Goal: Task Accomplishment & Management: Use online tool/utility

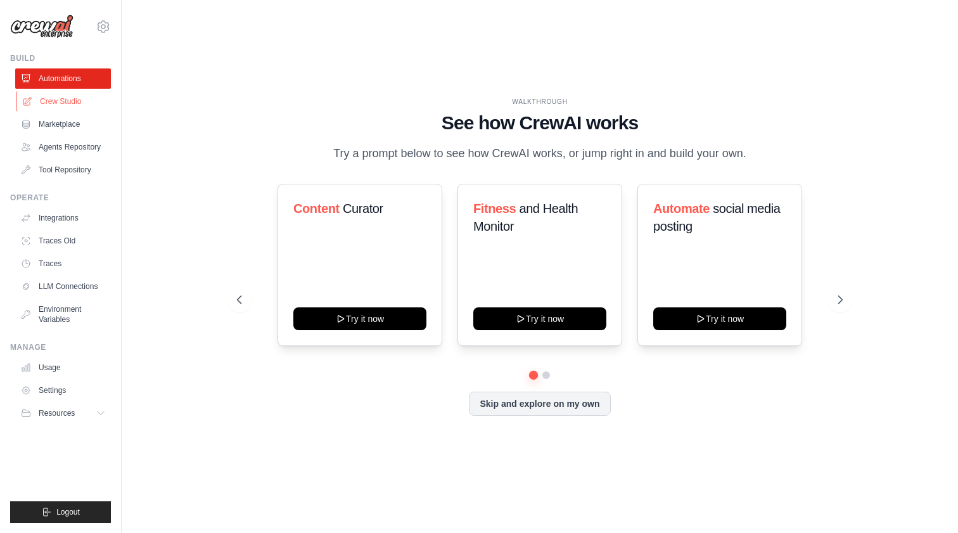
click at [68, 104] on link "Crew Studio" at bounding box center [64, 101] width 96 height 20
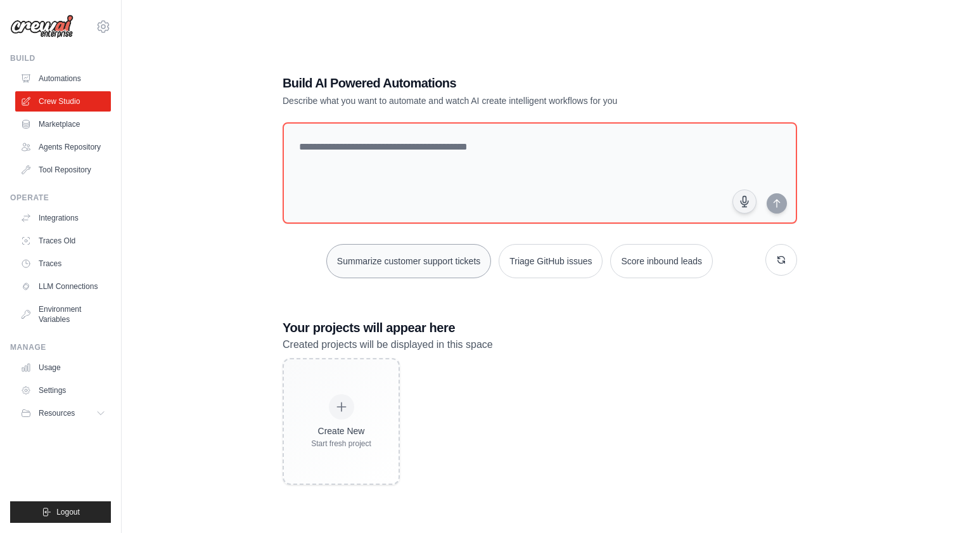
click at [436, 257] on button "Summarize customer support tickets" at bounding box center [408, 261] width 165 height 34
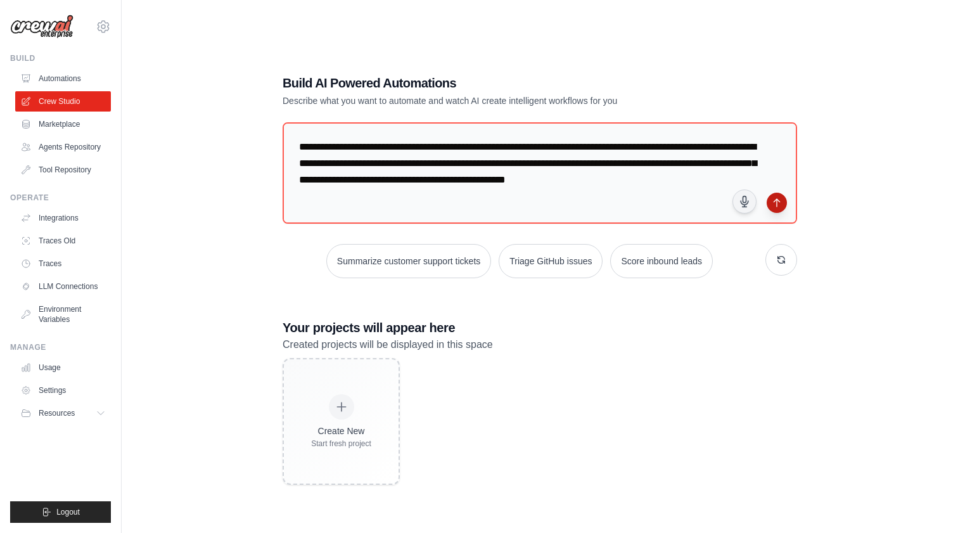
click at [779, 204] on button "submit" at bounding box center [777, 203] width 20 height 20
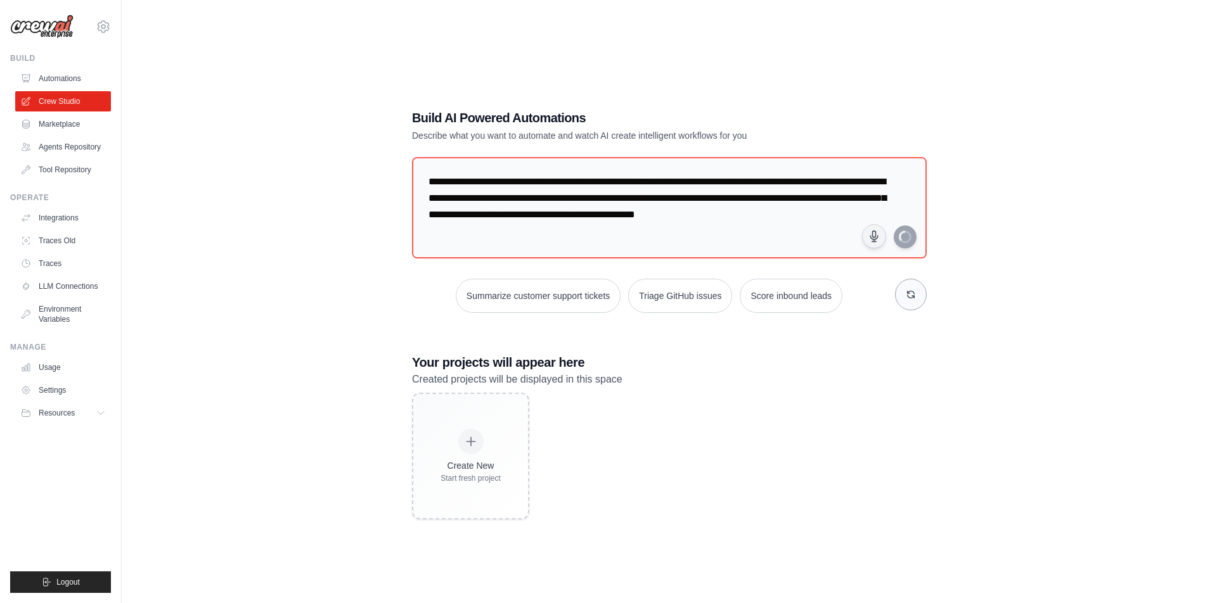
click at [909, 297] on button "button" at bounding box center [911, 295] width 32 height 32
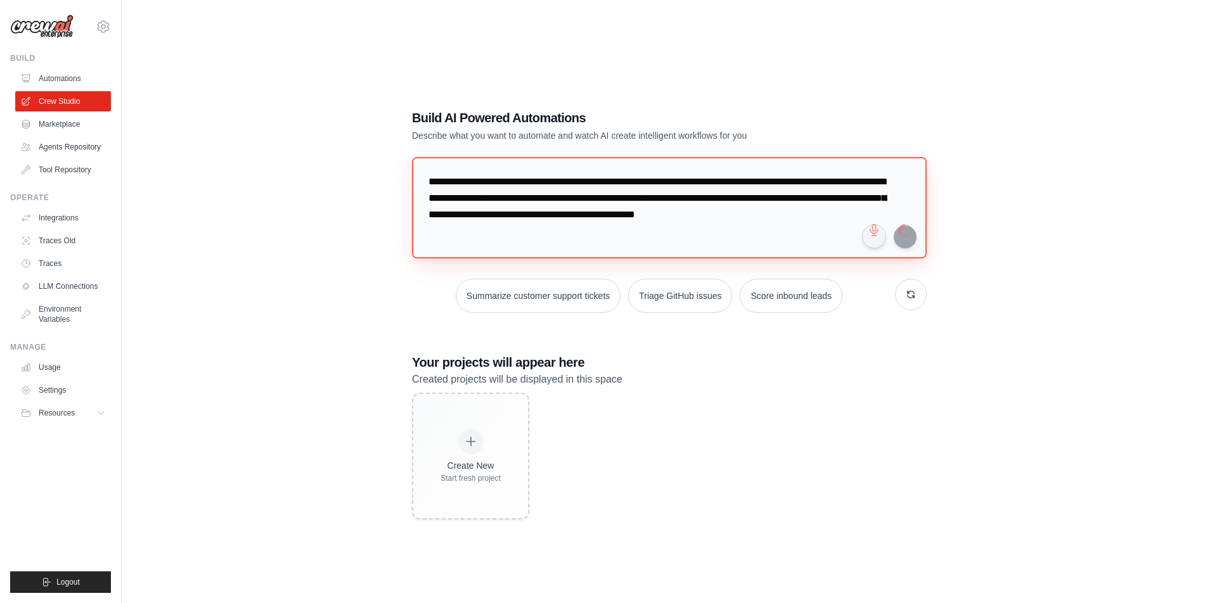
drag, startPoint x: 508, startPoint y: 234, endPoint x: 392, endPoint y: 138, distance: 150.7
click at [392, 138] on div "**********" at bounding box center [669, 314] width 1054 height 603
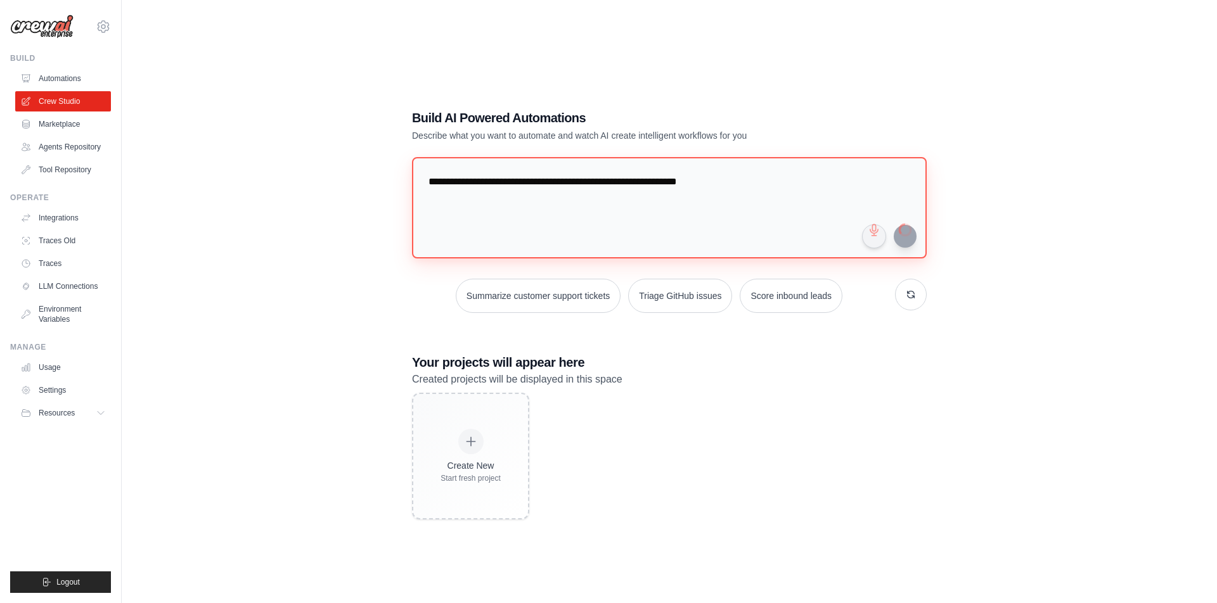
type textarea "**********"
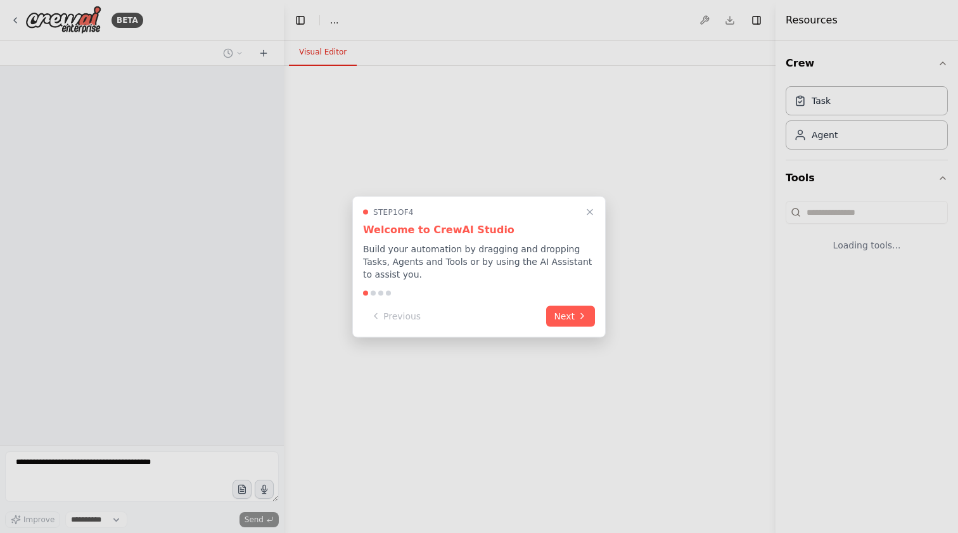
select select "****"
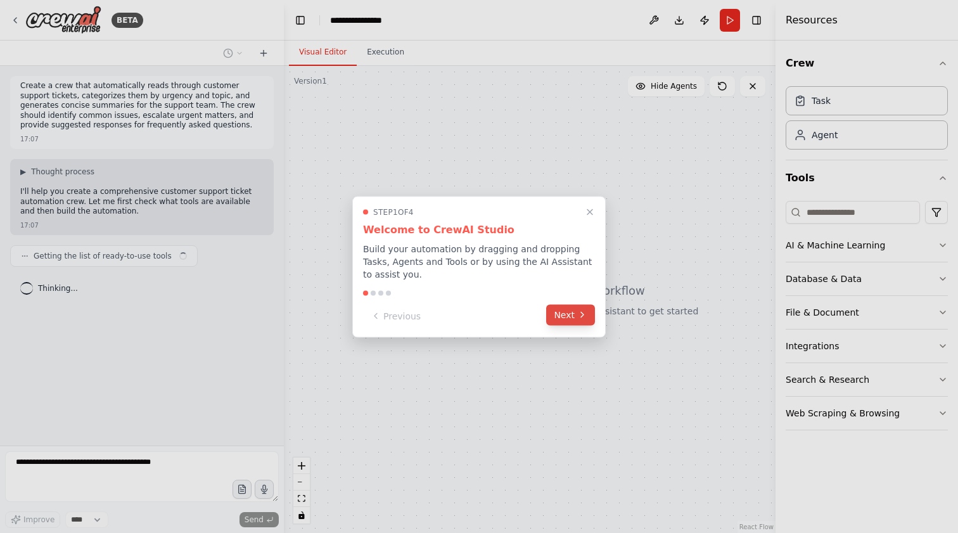
click at [556, 319] on button "Next" at bounding box center [570, 314] width 49 height 21
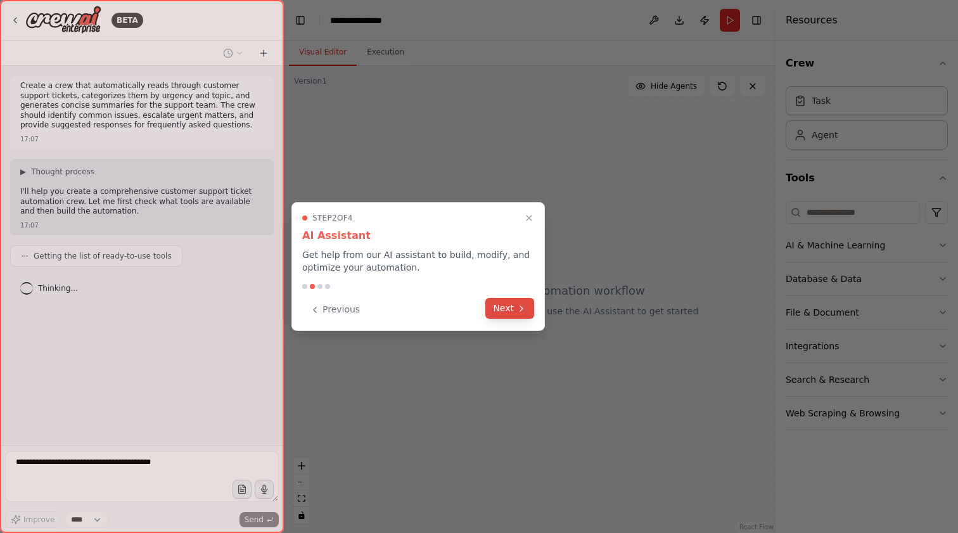
click at [502, 309] on button "Next" at bounding box center [509, 308] width 49 height 21
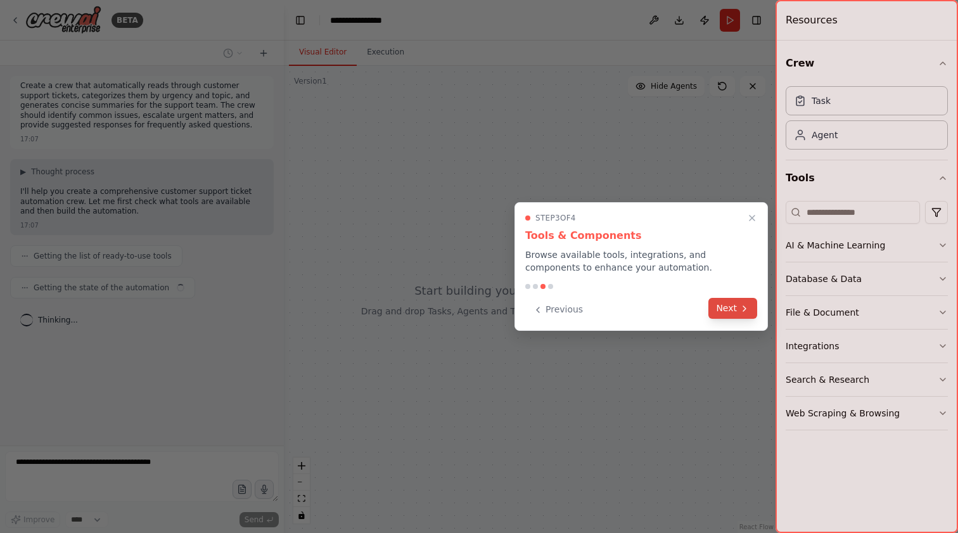
click at [727, 306] on button "Next" at bounding box center [732, 308] width 49 height 21
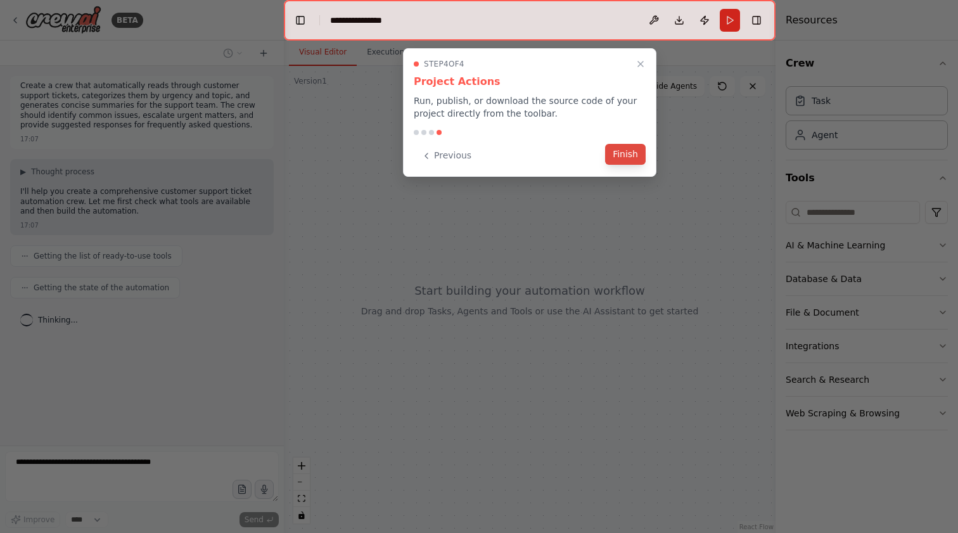
click at [620, 151] on button "Finish" at bounding box center [625, 154] width 41 height 21
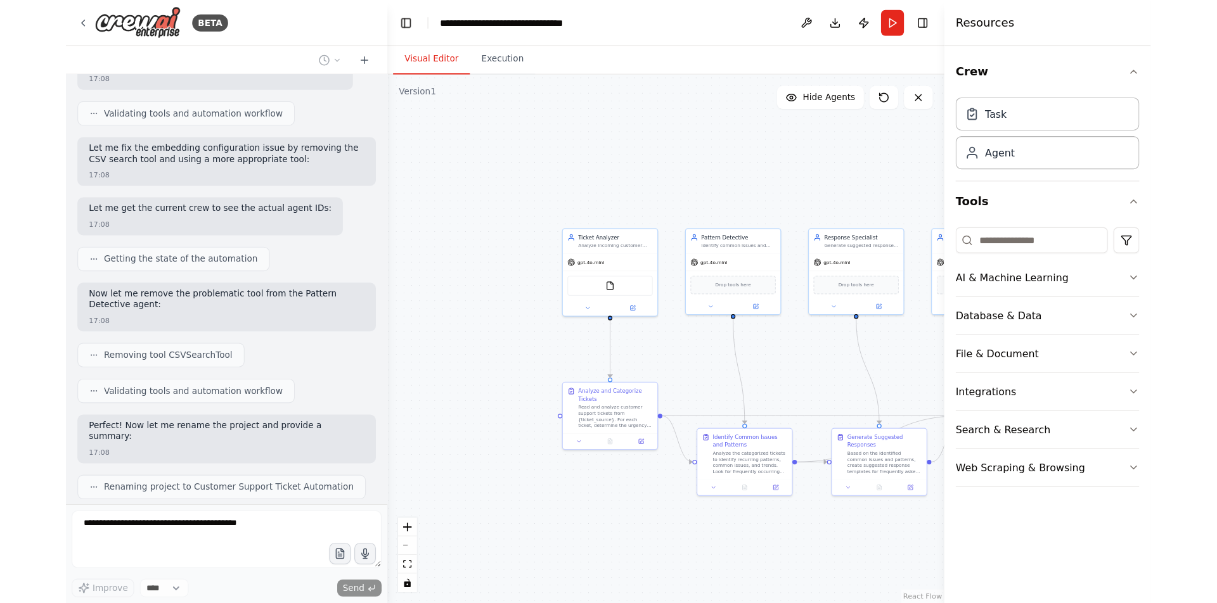
scroll to position [731, 0]
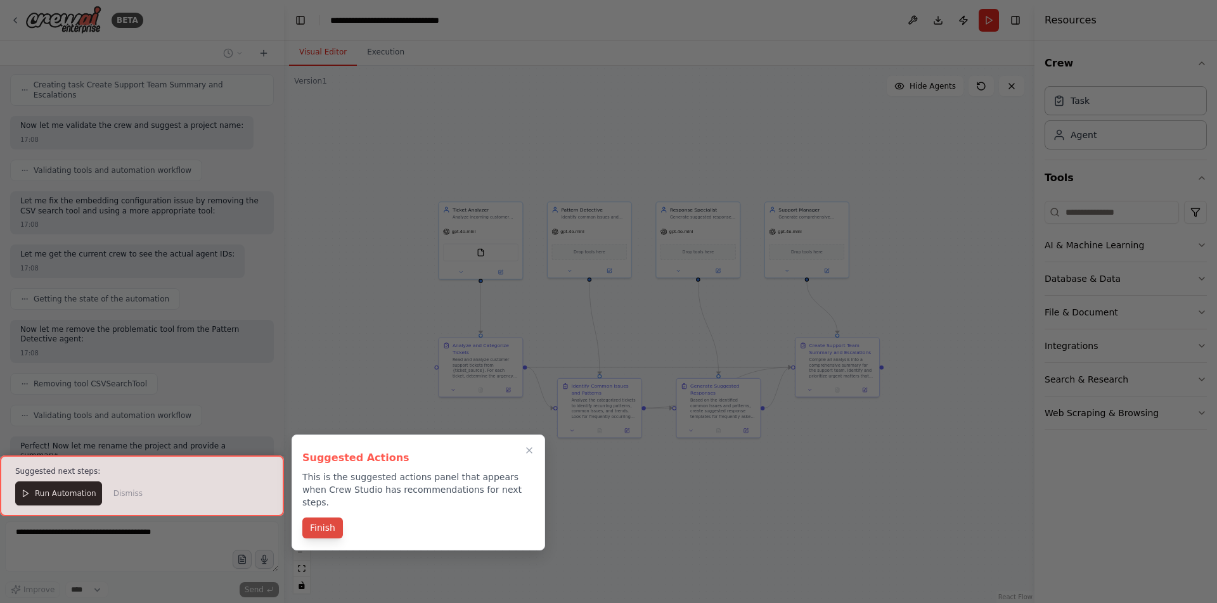
click at [321, 518] on button "Finish" at bounding box center [322, 528] width 41 height 21
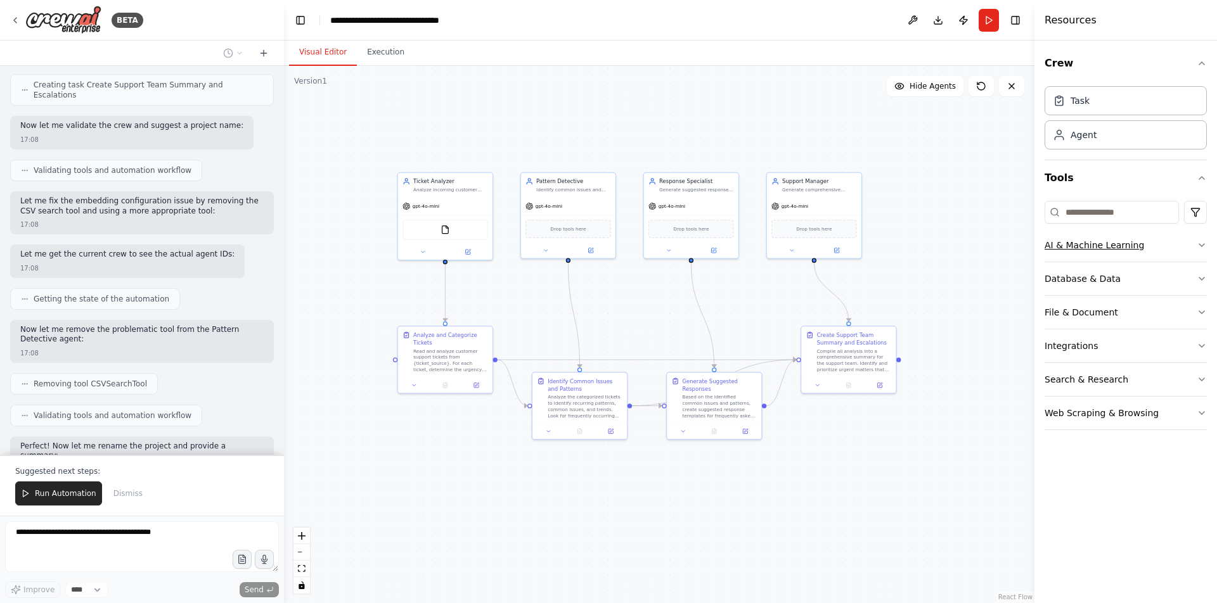
click at [958, 256] on button "AI & Machine Learning" at bounding box center [1125, 245] width 162 height 33
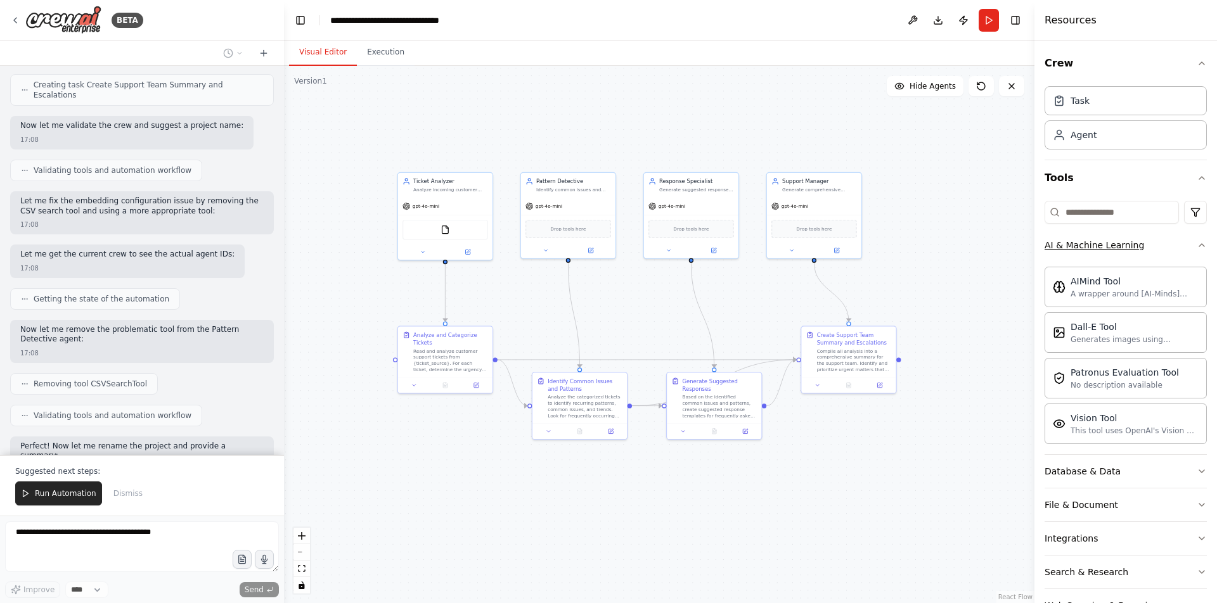
click at [958, 250] on div "AI & Machine Learning" at bounding box center [1093, 245] width 99 height 13
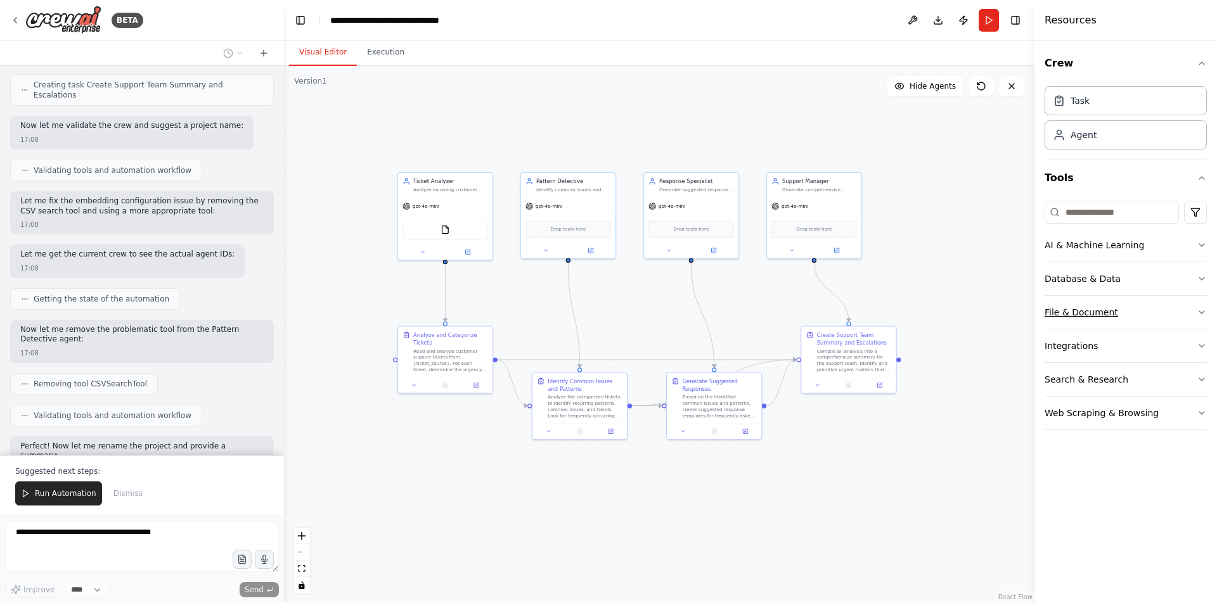
click at [958, 315] on div "File & Document" at bounding box center [1081, 312] width 74 height 13
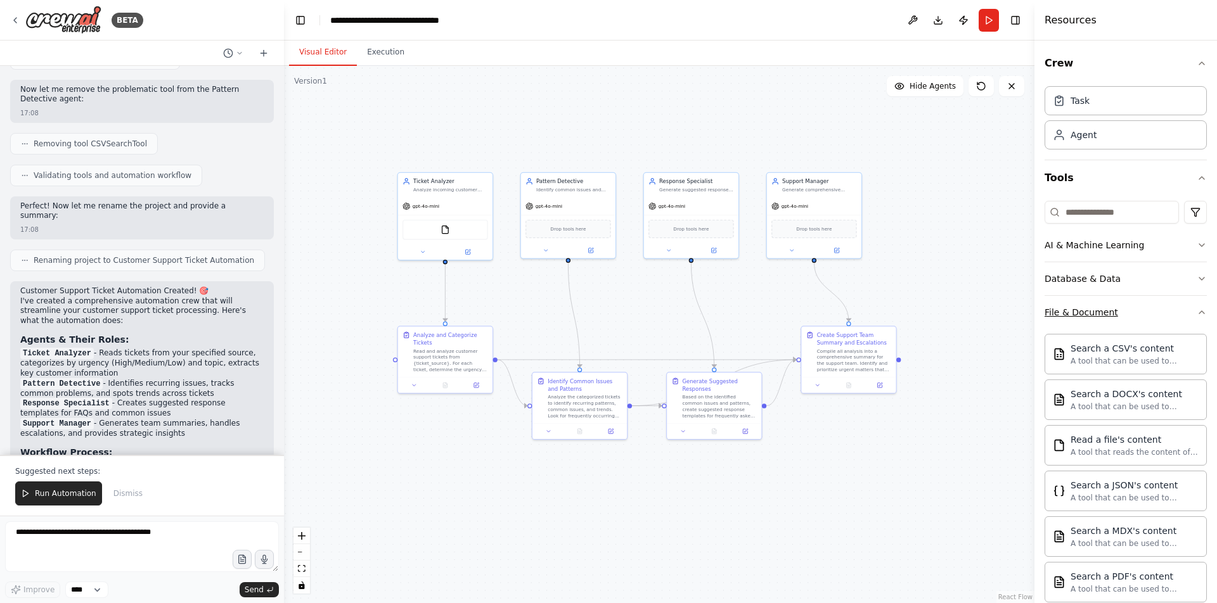
click at [958, 310] on div "File & Document" at bounding box center [1081, 312] width 74 height 13
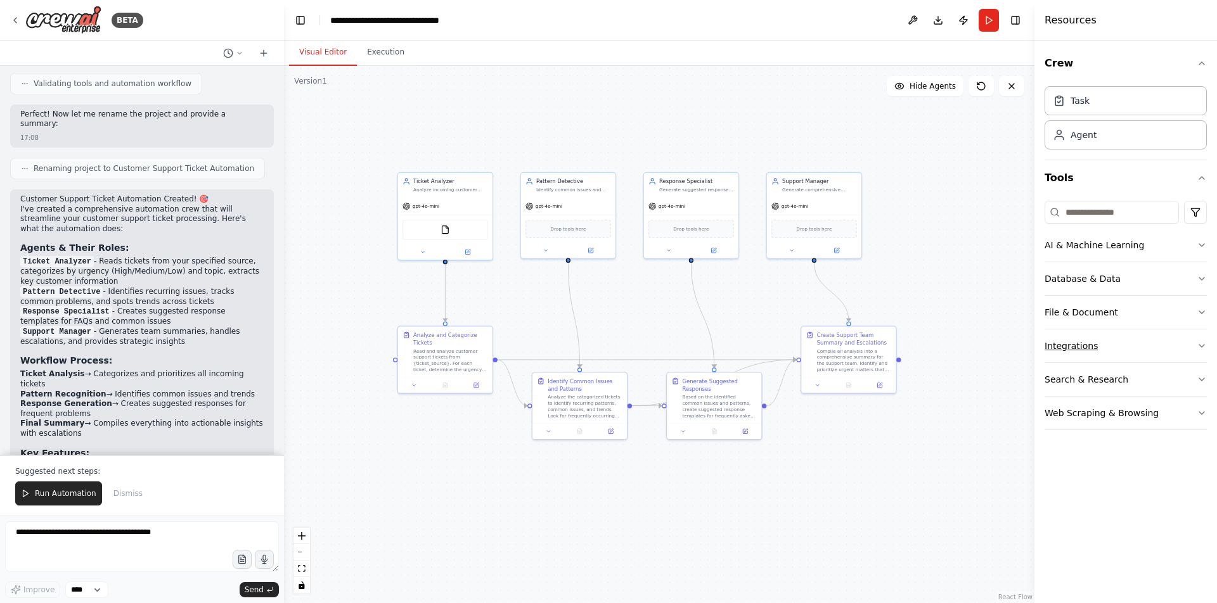
click at [958, 345] on div "Integrations" at bounding box center [1070, 346] width 53 height 13
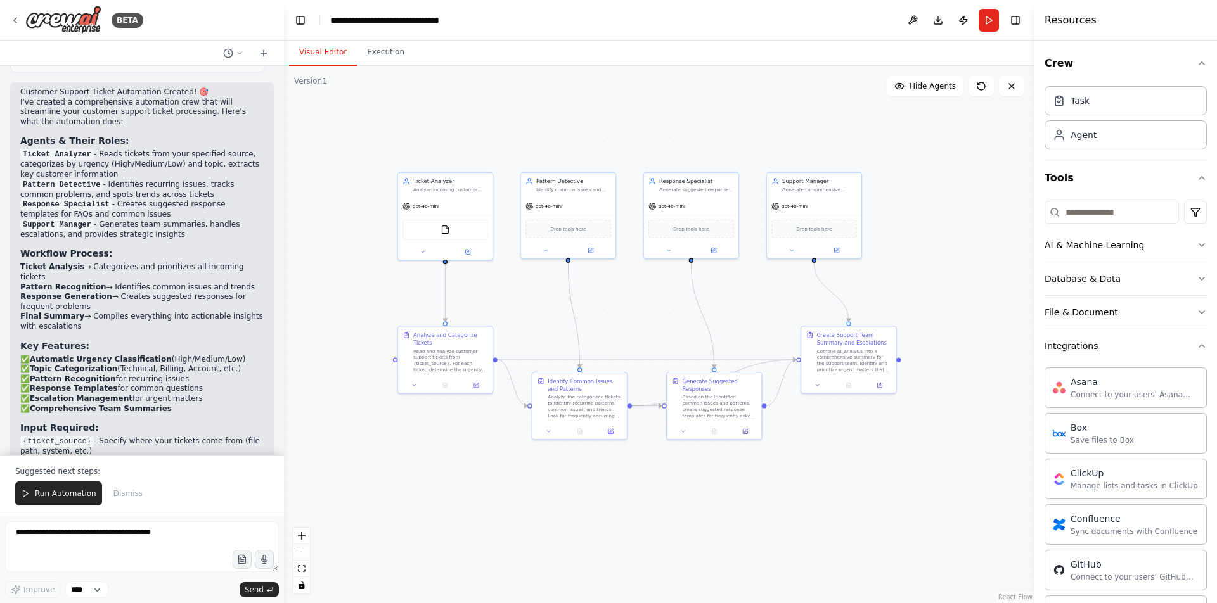
scroll to position [1180, 0]
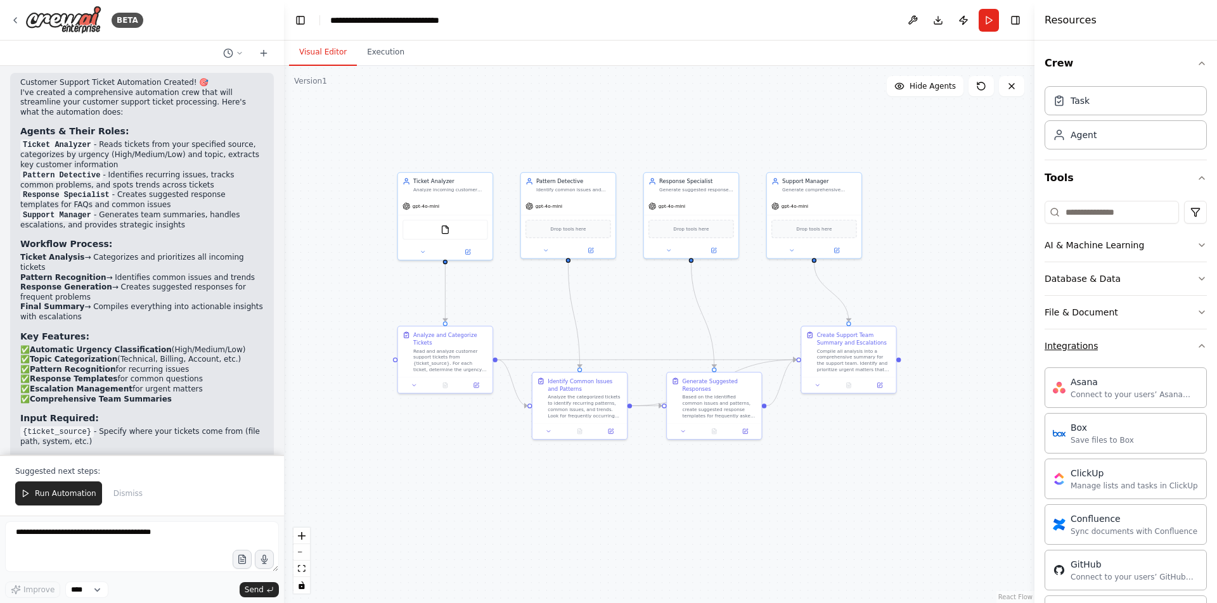
click at [958, 345] on div "Integrations" at bounding box center [1070, 346] width 53 height 13
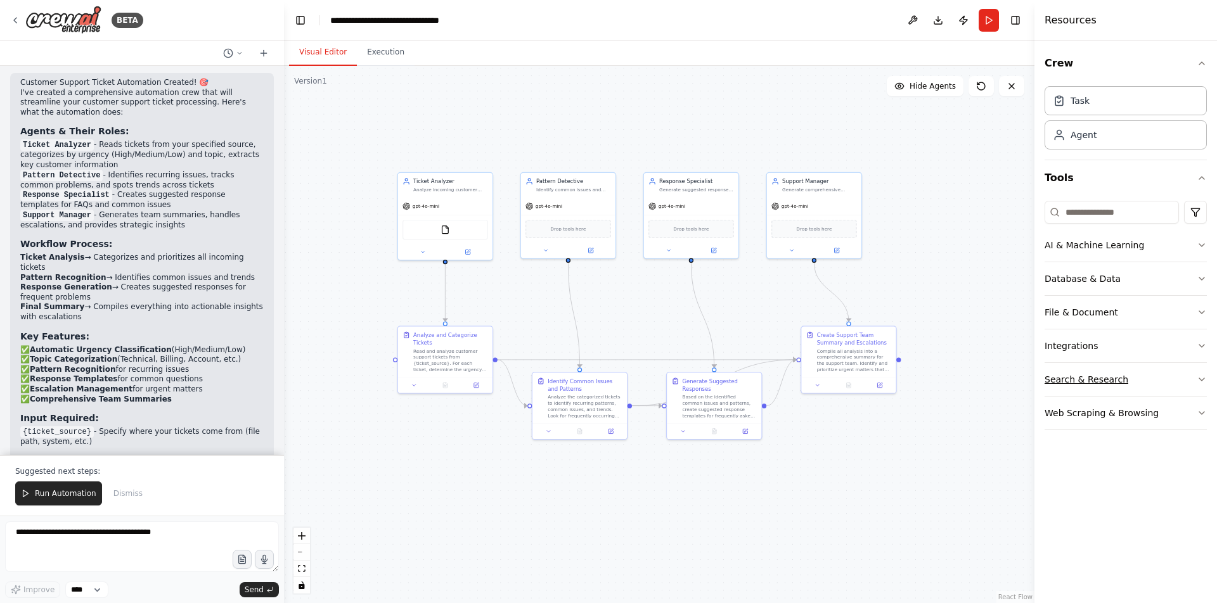
click at [958, 377] on div "Search & Research" at bounding box center [1086, 379] width 84 height 13
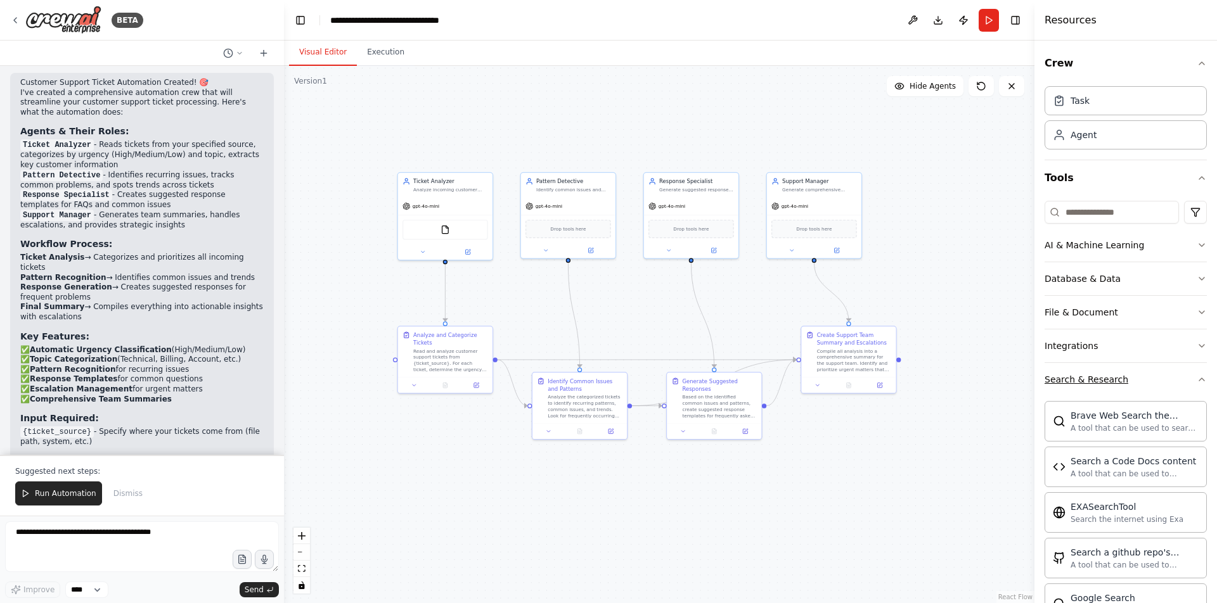
click at [958, 377] on div "Search & Research" at bounding box center [1086, 379] width 84 height 13
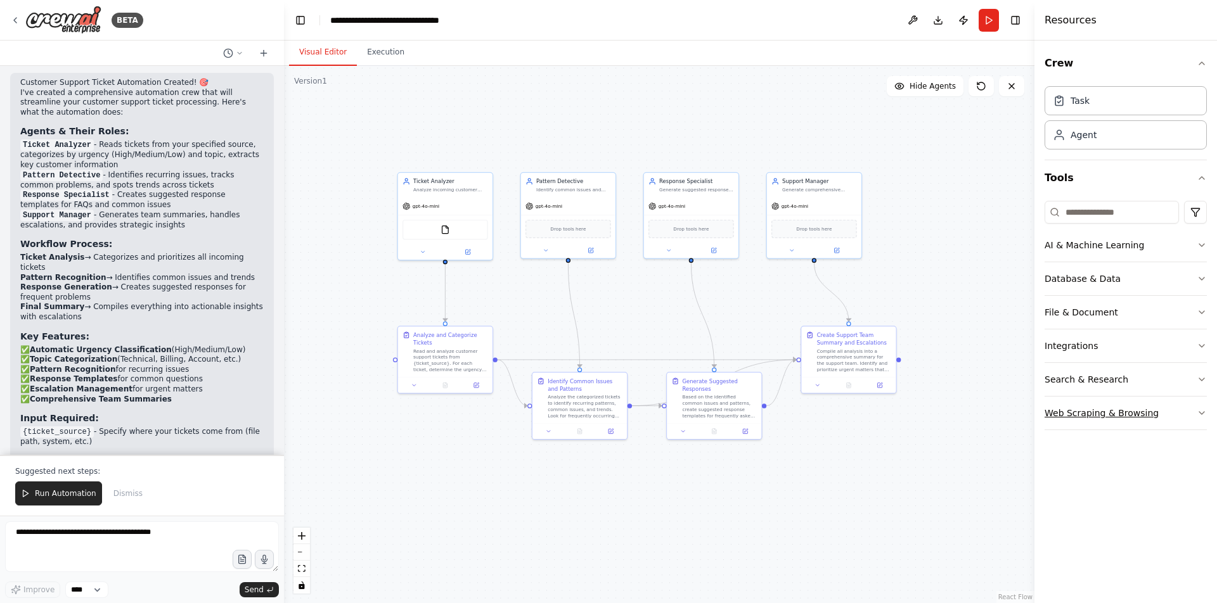
click at [958, 414] on div "Web Scraping & Browsing" at bounding box center [1101, 413] width 114 height 13
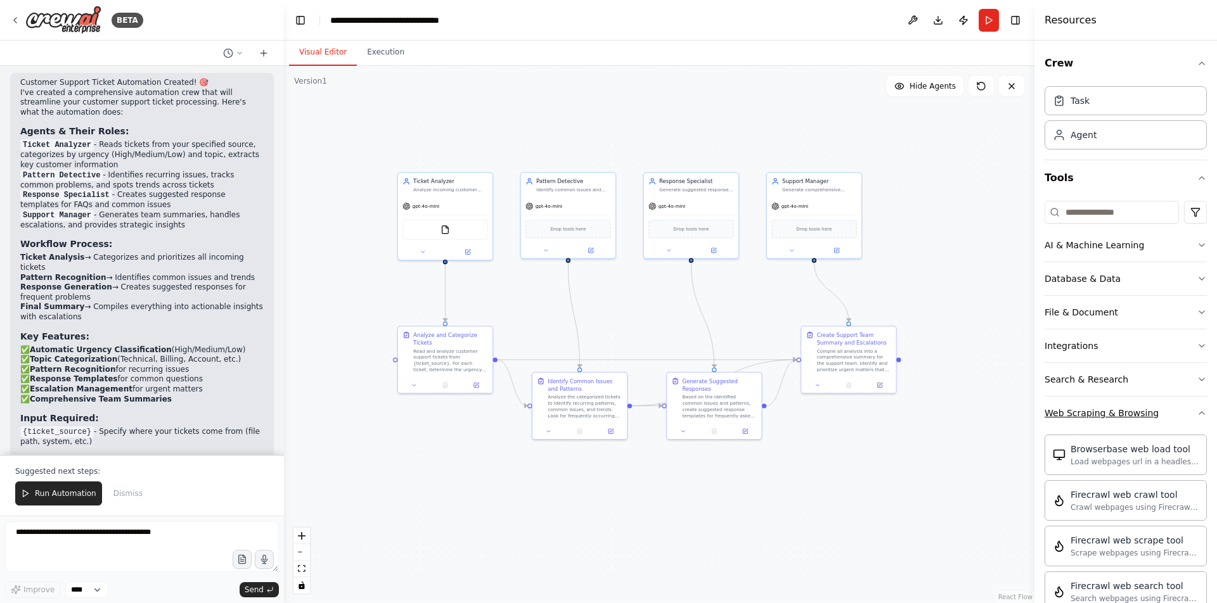
click at [958, 414] on div "Web Scraping & Browsing" at bounding box center [1101, 413] width 114 height 13
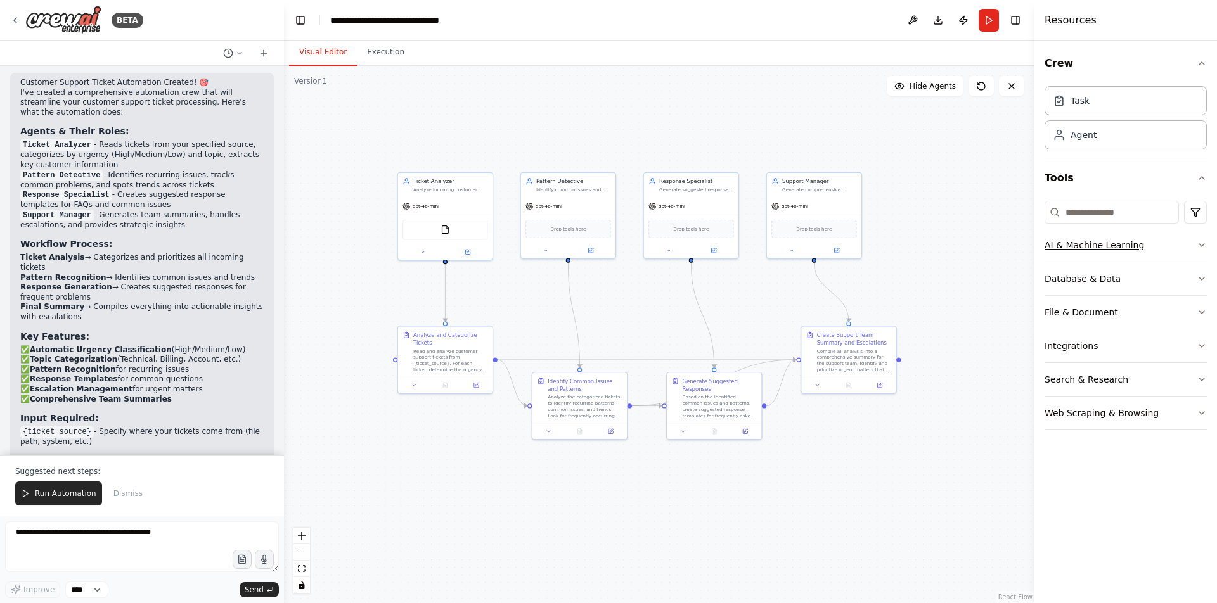
click at [958, 237] on button "AI & Machine Learning" at bounding box center [1125, 245] width 162 height 33
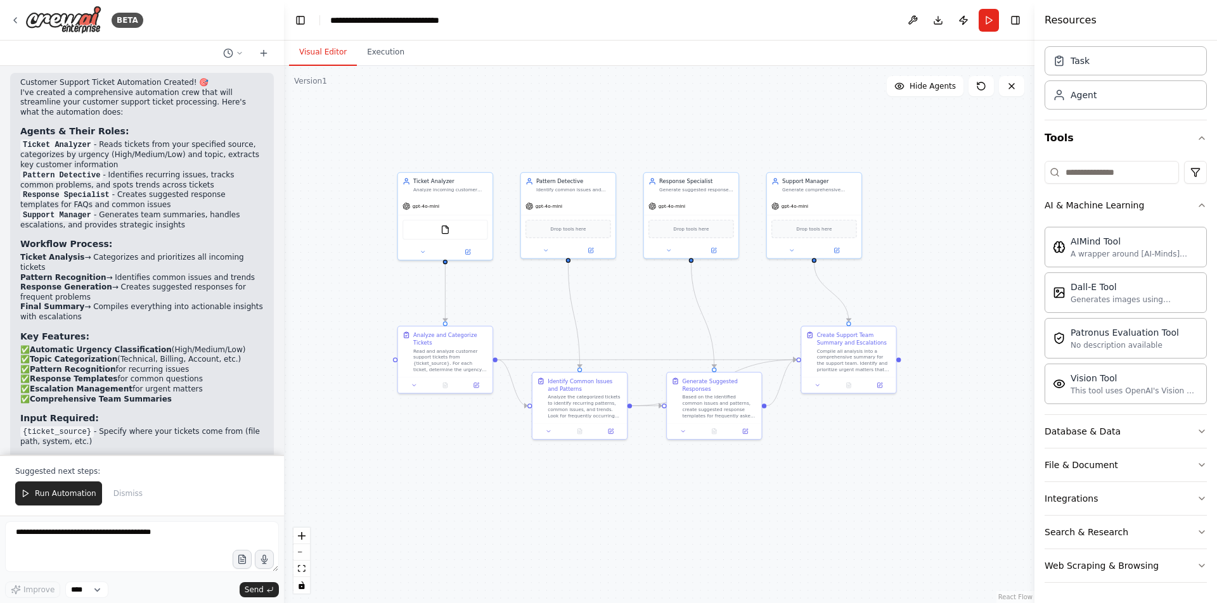
click at [542, 532] on div ".deletable-edge-delete-btn { width: 20px; height: 20px; border: 0px solid #ffff…" at bounding box center [659, 334] width 750 height 537
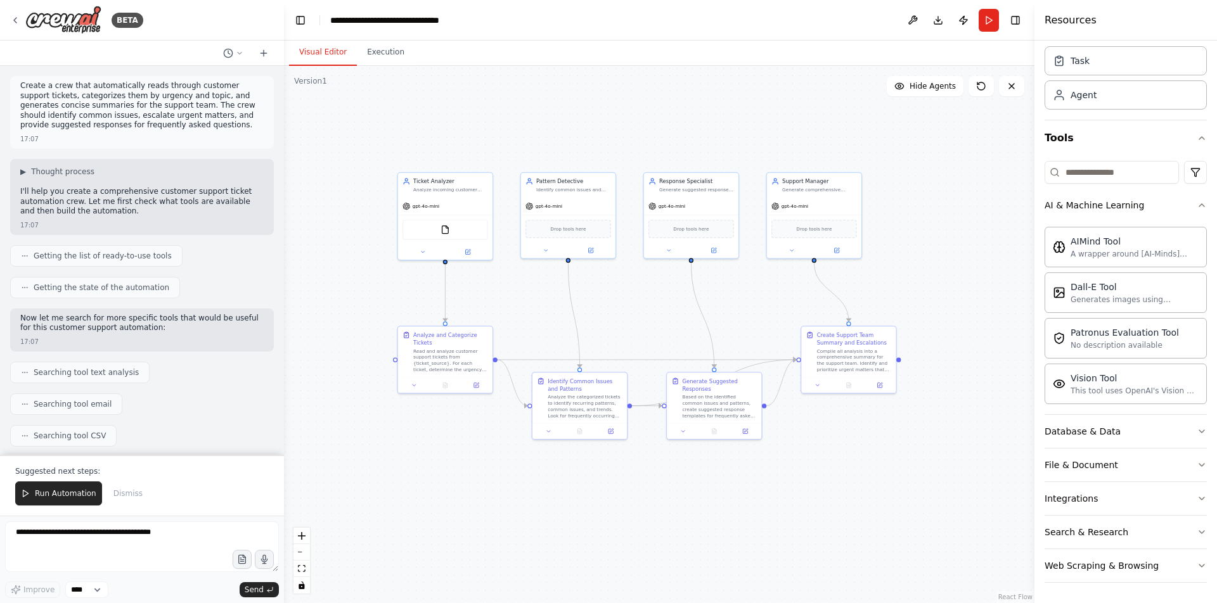
scroll to position [0, 0]
click at [339, 99] on div ".deletable-edge-delete-btn { width: 20px; height: 20px; border: 0px solid #ffff…" at bounding box center [659, 334] width 750 height 537
click at [23, 21] on div "BETA" at bounding box center [76, 20] width 133 height 29
